Goal: Navigation & Orientation: Find specific page/section

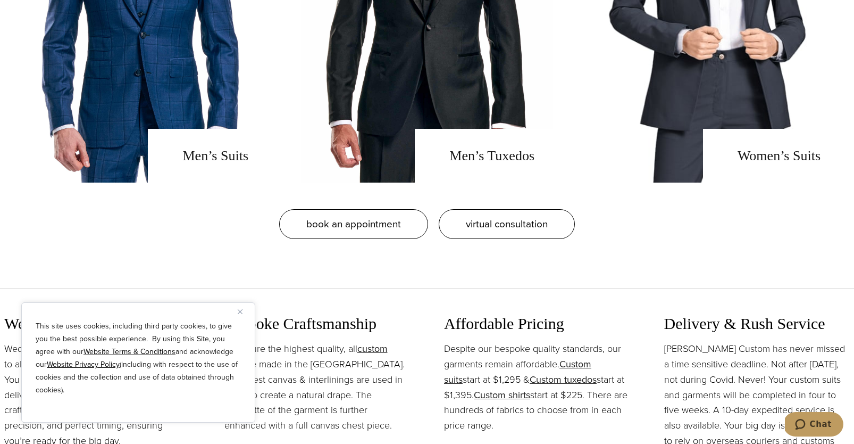
scroll to position [992, 0]
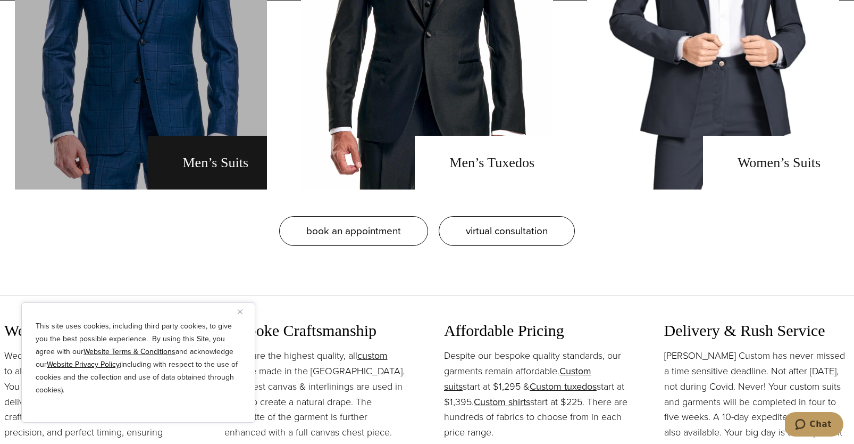
click at [220, 162] on link "men's suits" at bounding box center [141, 1] width 252 height 378
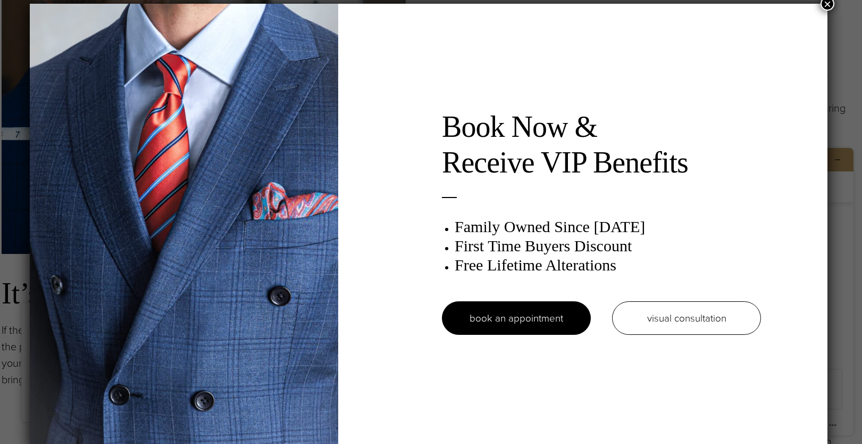
click at [829, 6] on button "×" at bounding box center [828, 4] width 14 height 14
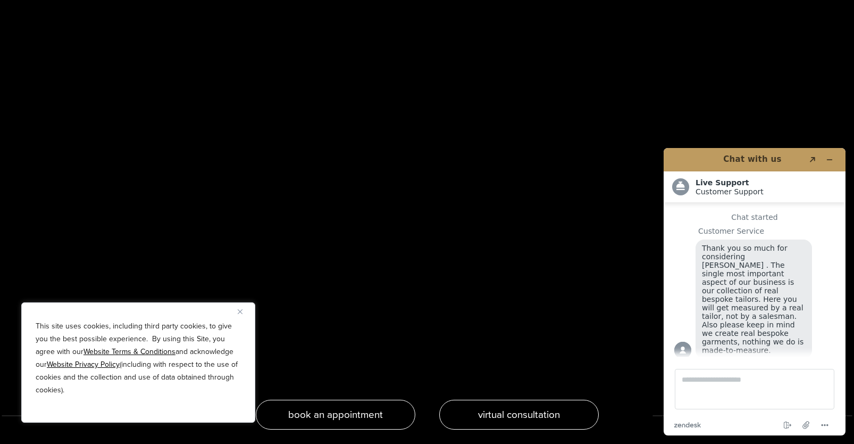
scroll to position [2271, 0]
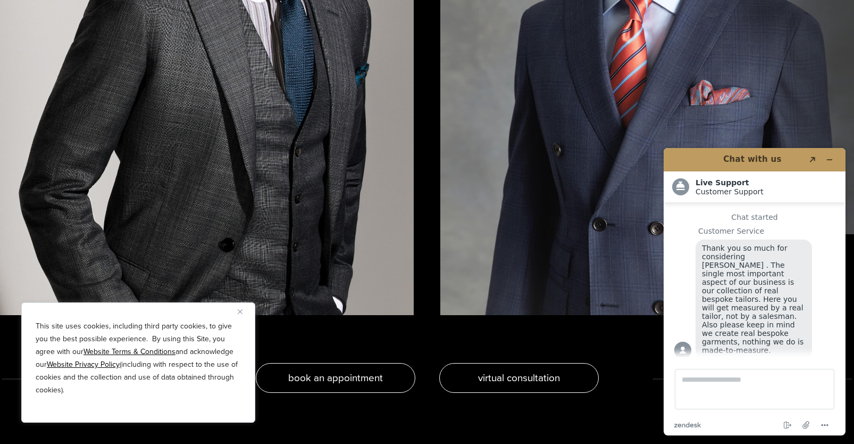
click at [311, 199] on img at bounding box center [207, 39] width 414 height 552
click at [830, 157] on icon "Minimize widget" at bounding box center [829, 159] width 7 height 7
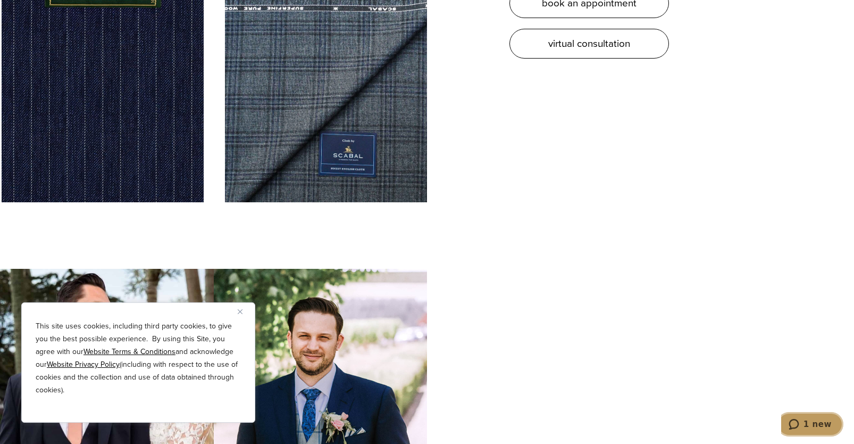
scroll to position [3757, 0]
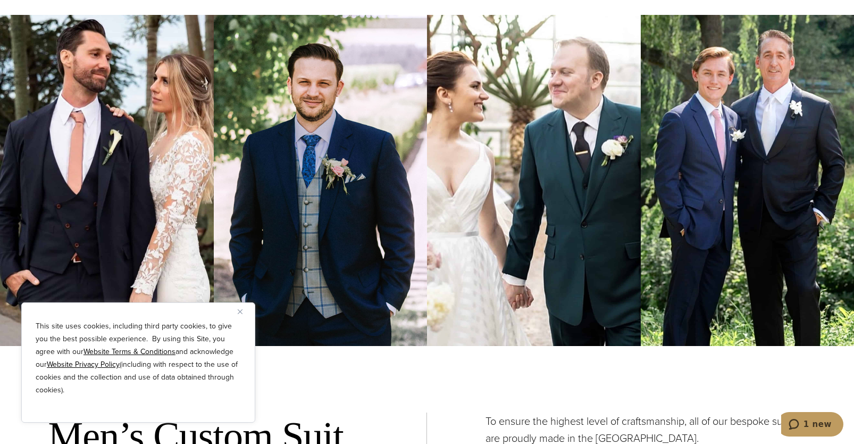
click at [247, 308] on button "Close" at bounding box center [244, 311] width 13 height 13
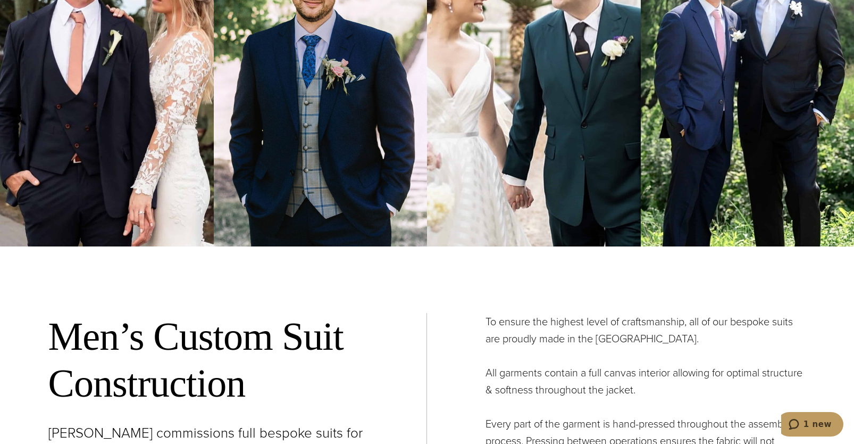
scroll to position [4092, 0]
